Goal: Navigation & Orientation: Find specific page/section

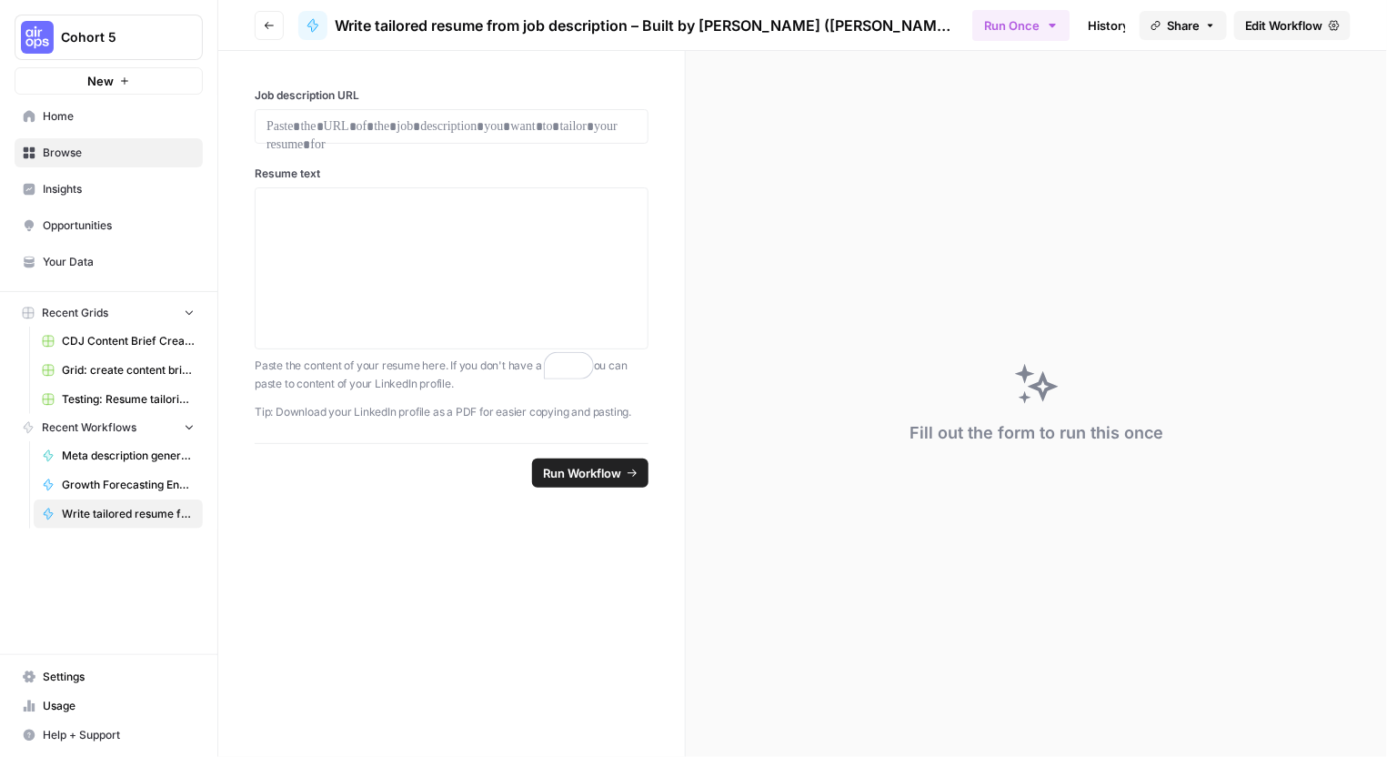
click at [72, 125] on span "Home" at bounding box center [119, 116] width 152 height 16
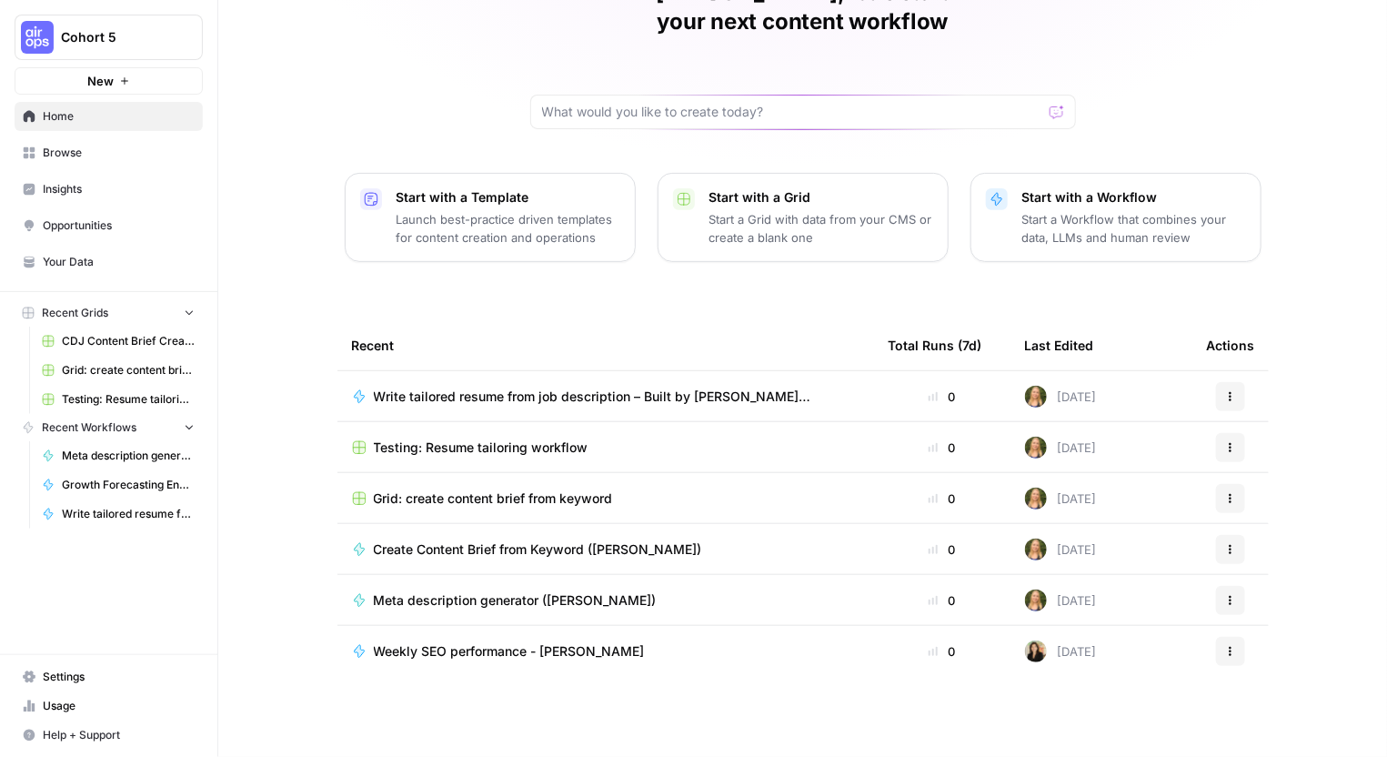
scroll to position [374, 0]
click at [71, 700] on span "Usage" at bounding box center [119, 706] width 152 height 16
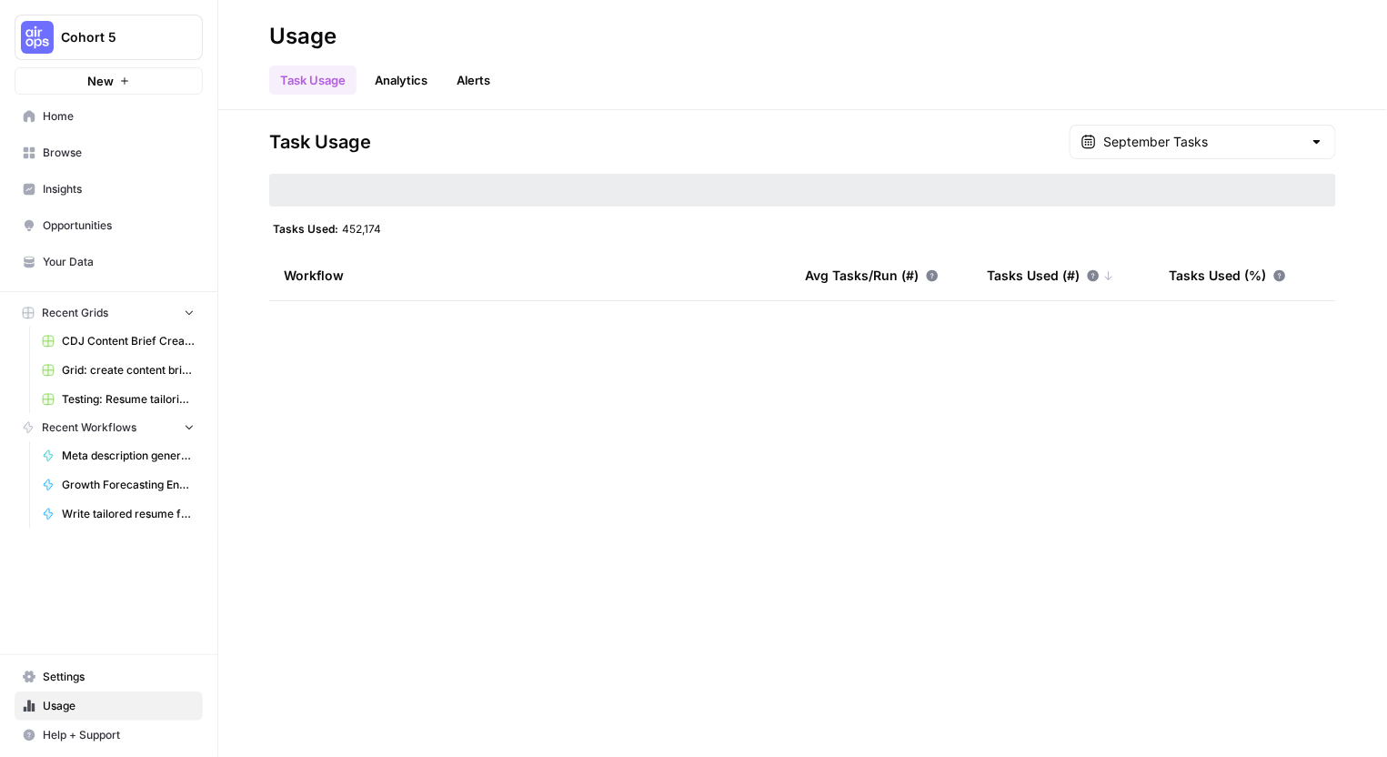
type input "September Tasks"
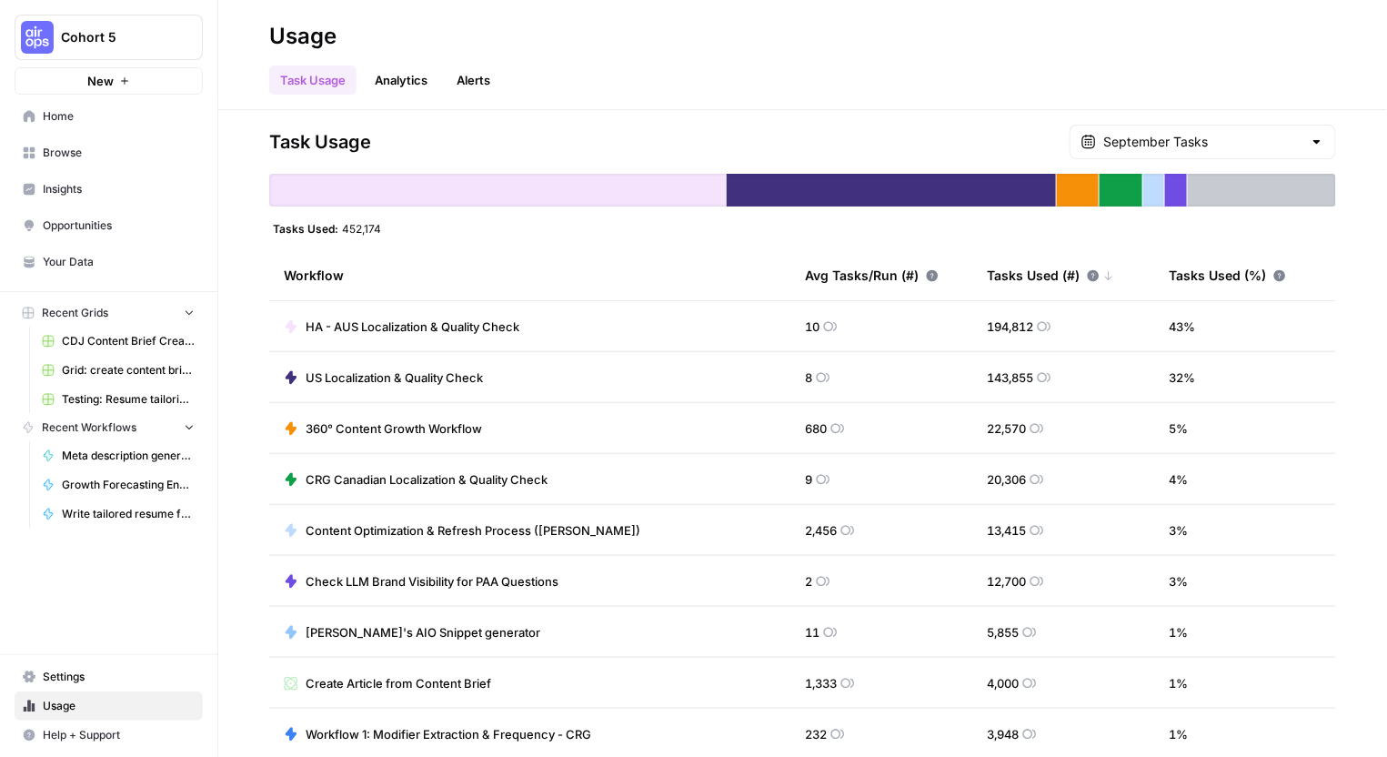
click at [94, 669] on span "Settings" at bounding box center [119, 677] width 152 height 16
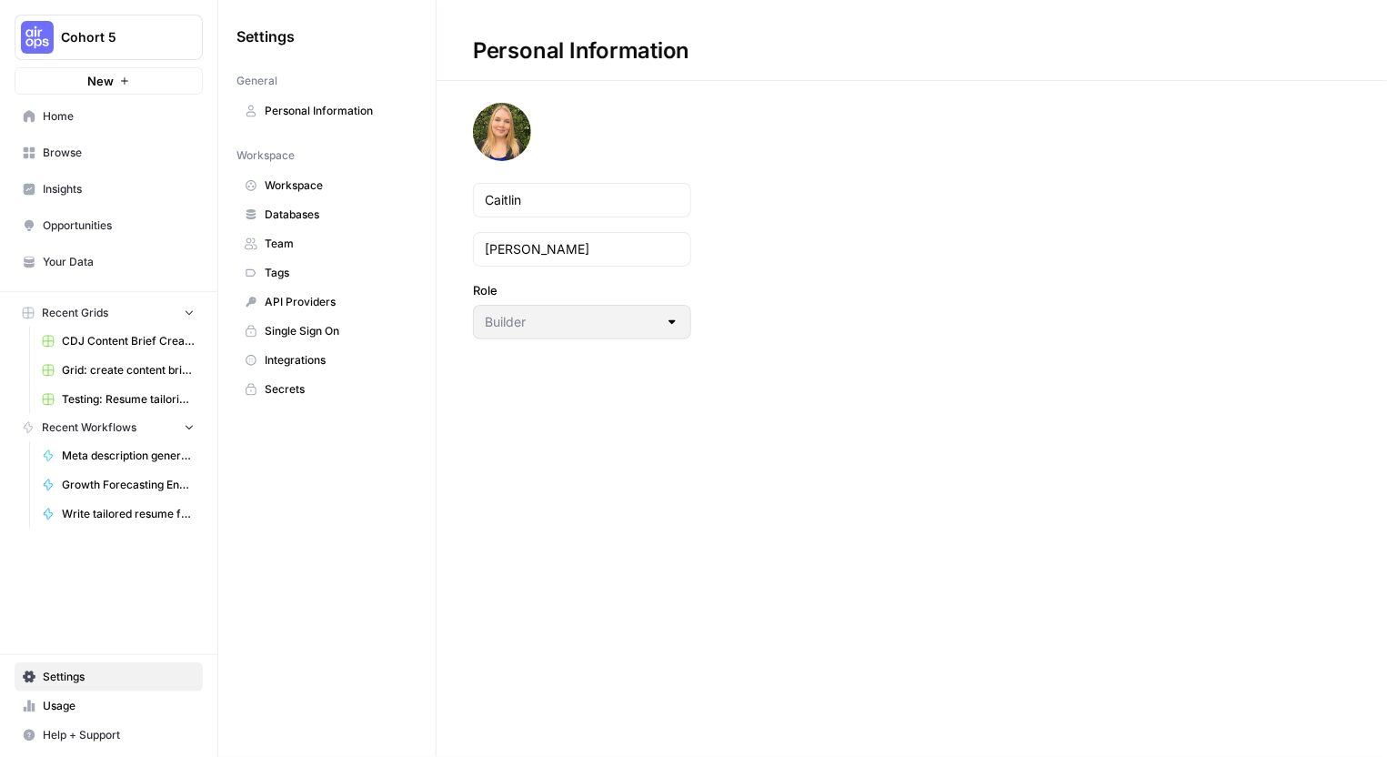
click at [373, 194] on span "Workspace" at bounding box center [337, 185] width 145 height 16
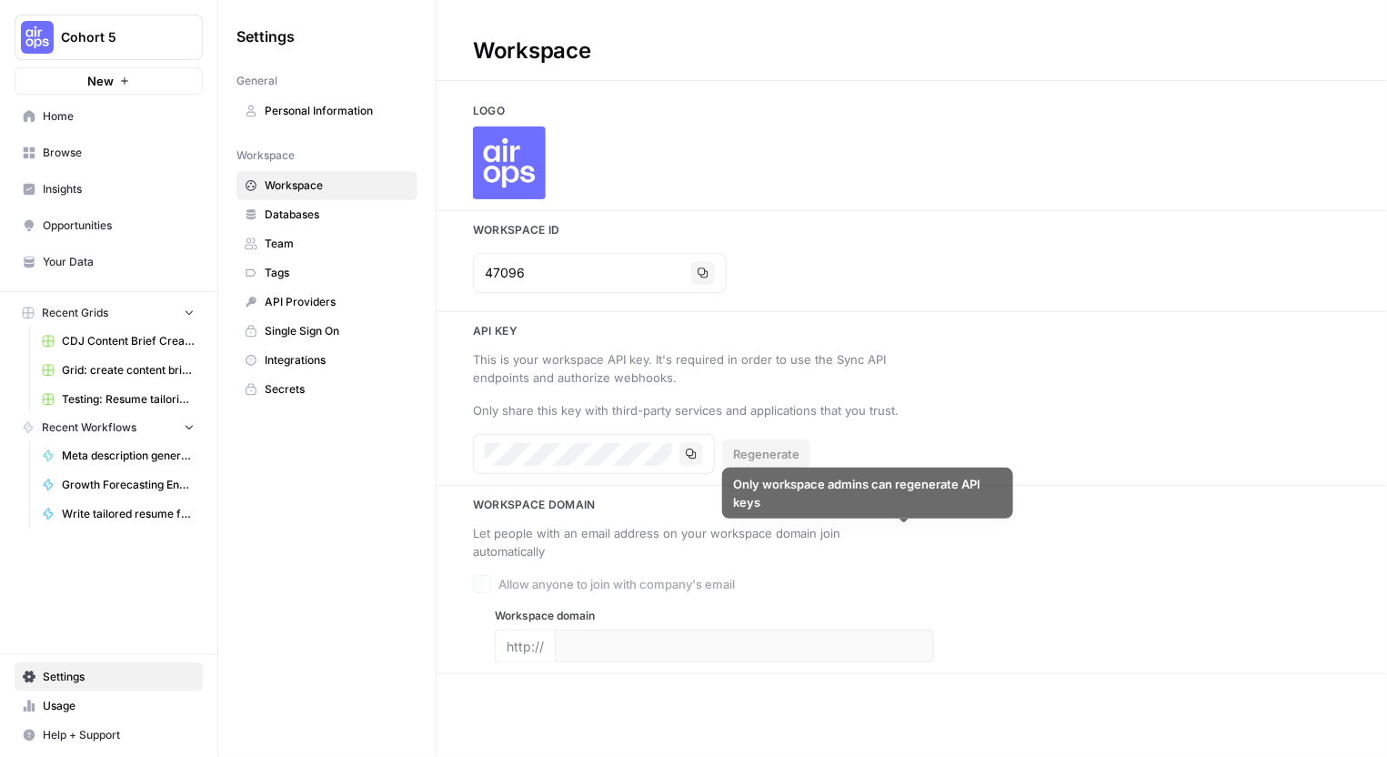
scroll to position [118, 0]
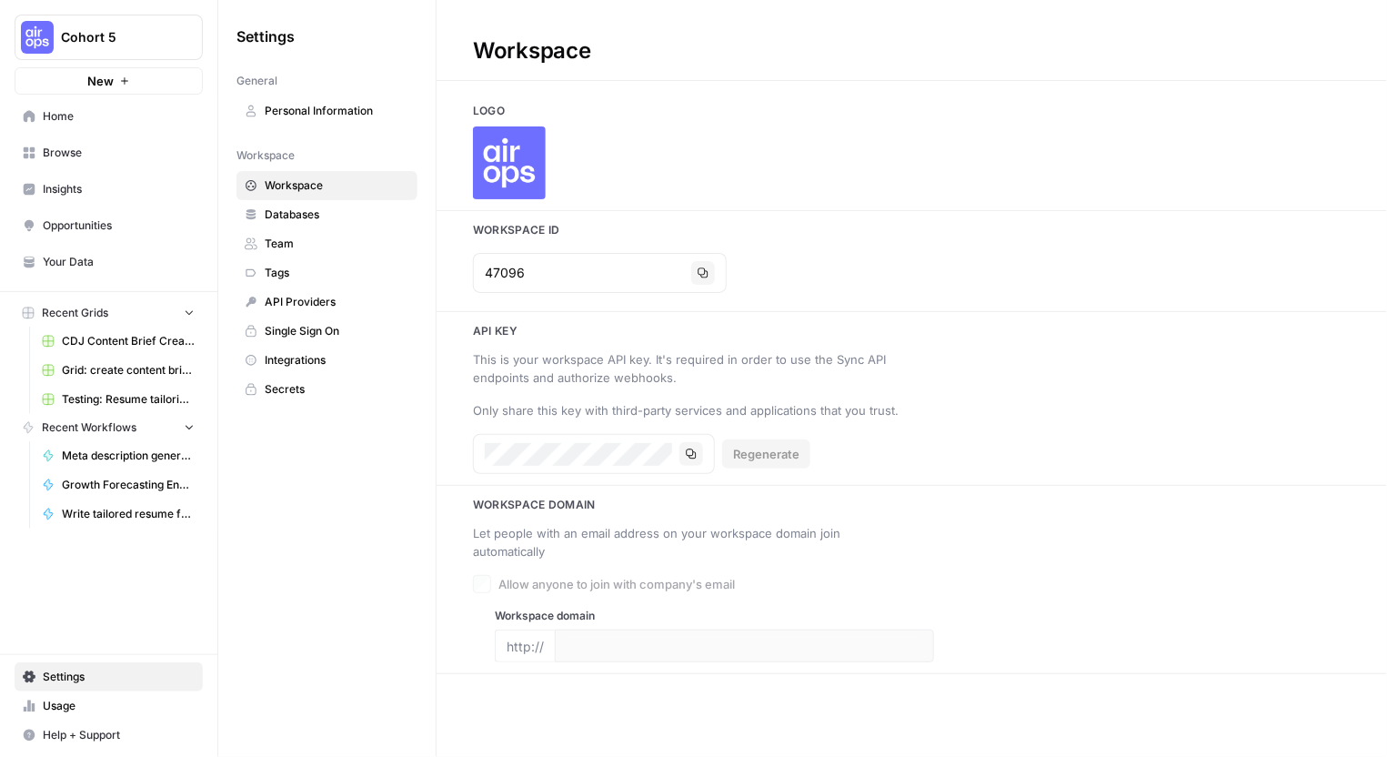
click at [357, 223] on span "Databases" at bounding box center [337, 215] width 145 height 16
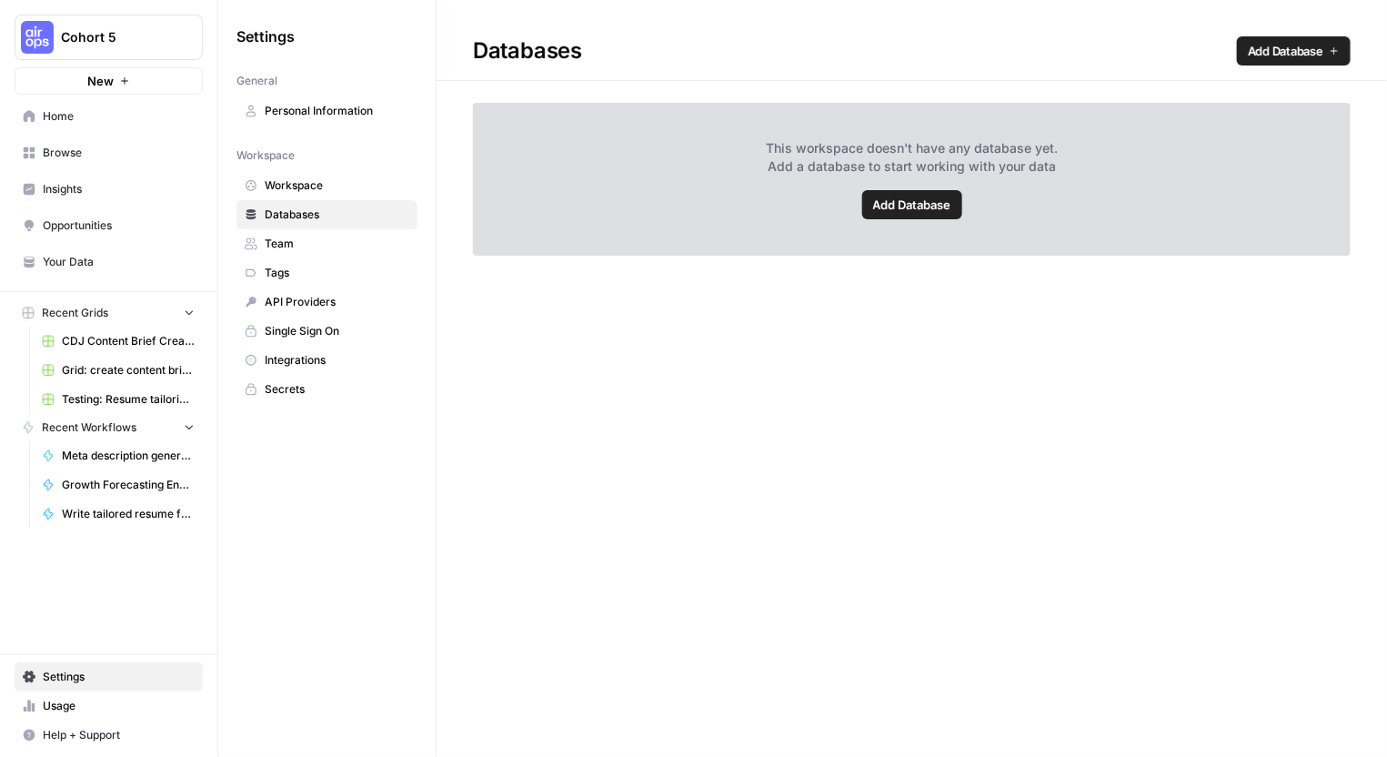
click at [359, 252] on span "Team" at bounding box center [337, 244] width 145 height 16
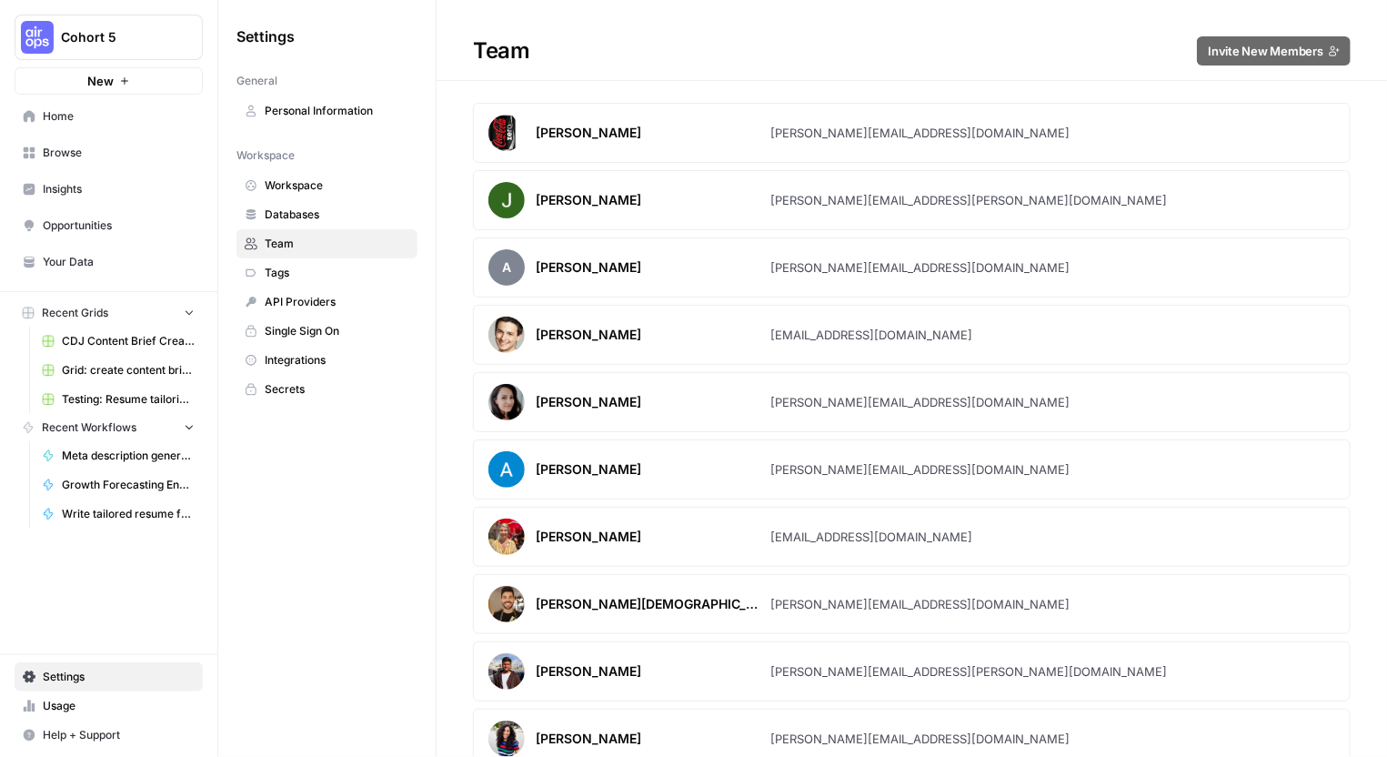
click at [351, 281] on span "Tags" at bounding box center [337, 273] width 145 height 16
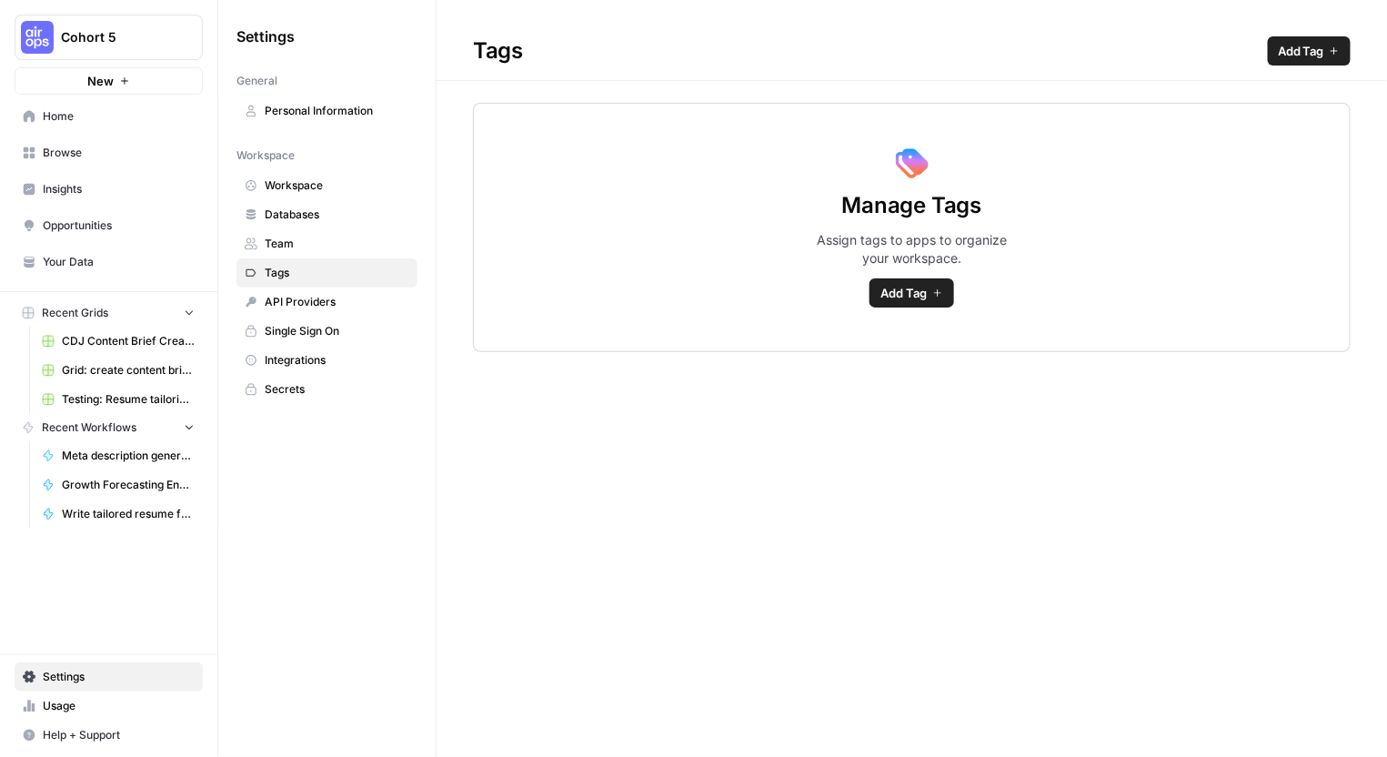
click at [97, 271] on link "Your Data" at bounding box center [109, 261] width 188 height 29
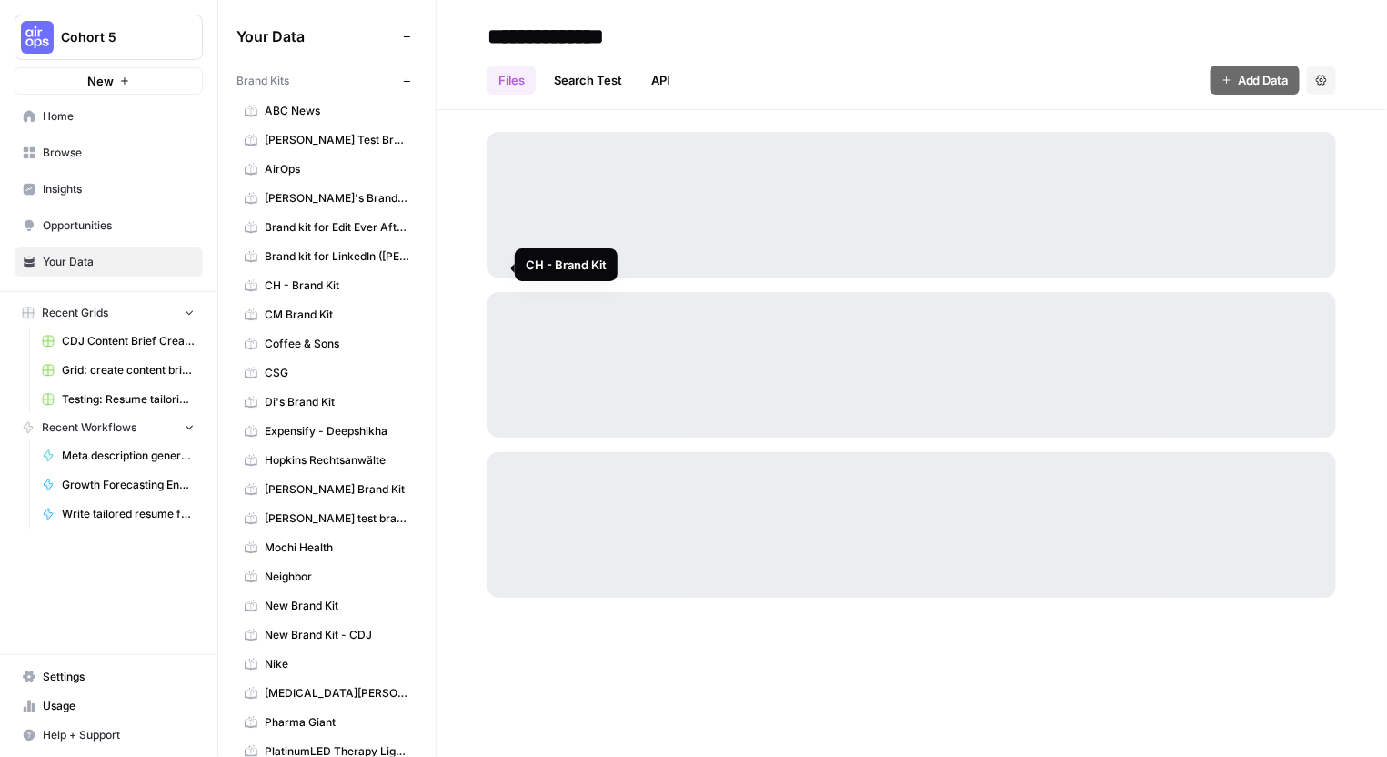
scroll to position [86, 0]
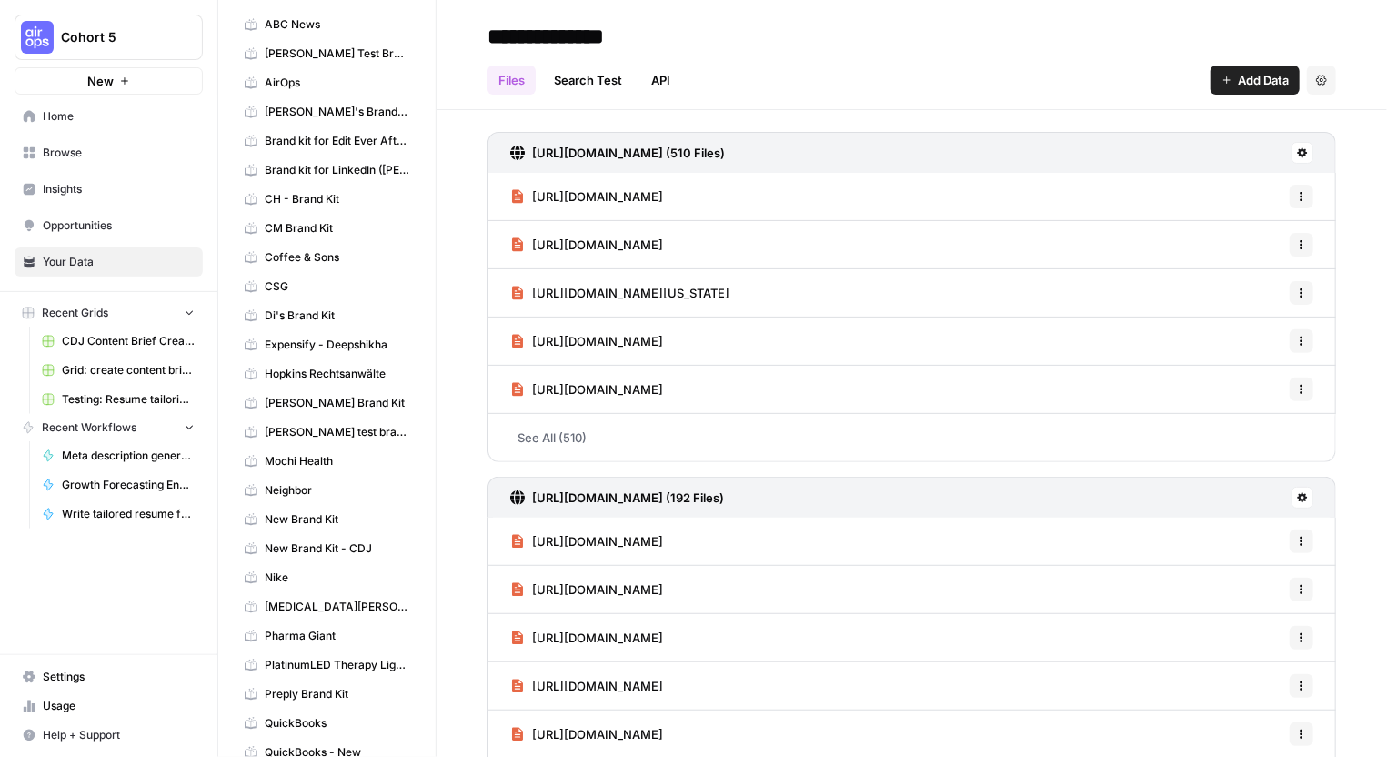
click at [396, 207] on span "CH - Brand Kit" at bounding box center [337, 199] width 145 height 16
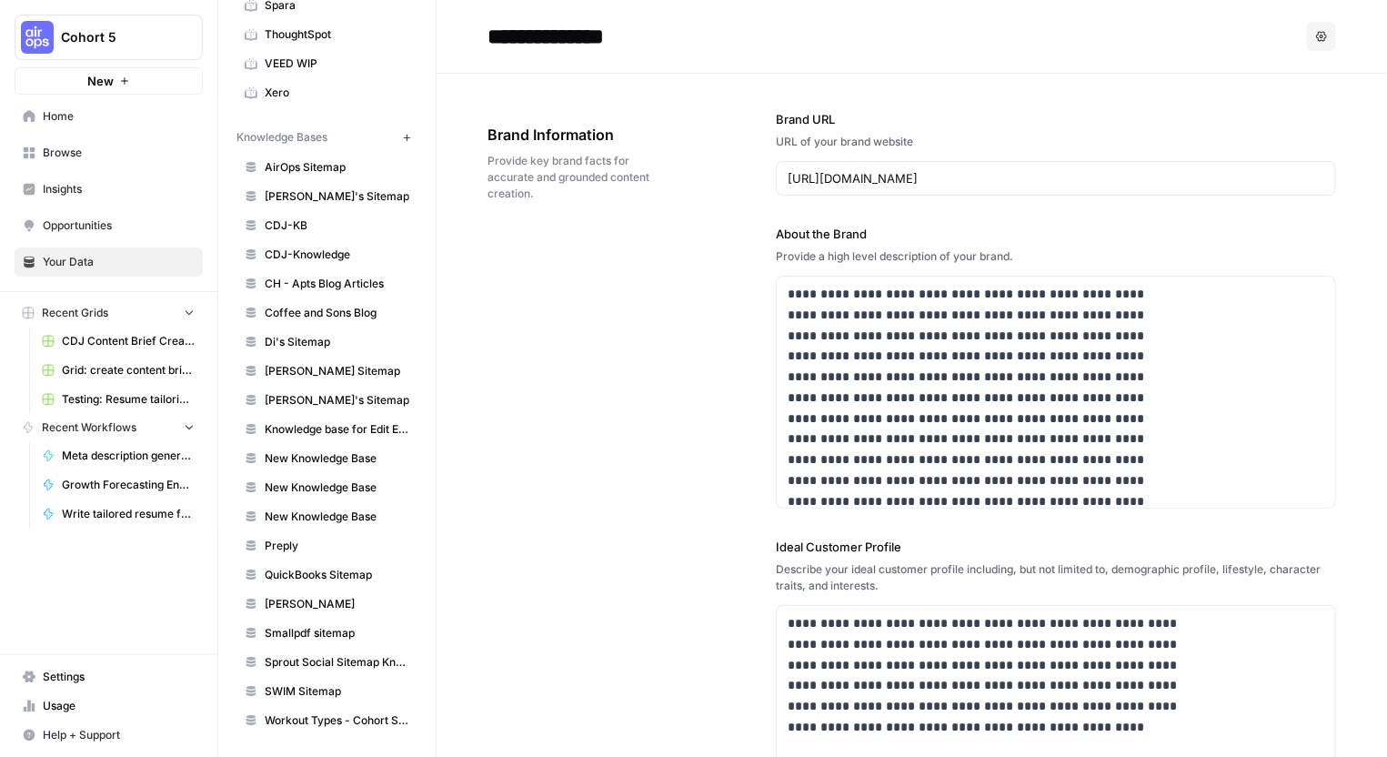
scroll to position [1362, 0]
click at [409, 421] on span "Knowledge base for Edit Ever After ([PERSON_NAME])" at bounding box center [337, 429] width 145 height 16
